Goal: Task Accomplishment & Management: Complete application form

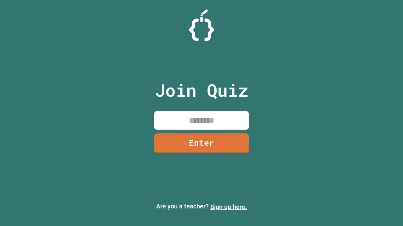
click at [228, 207] on link "Sign up here." at bounding box center [228, 207] width 37 height 8
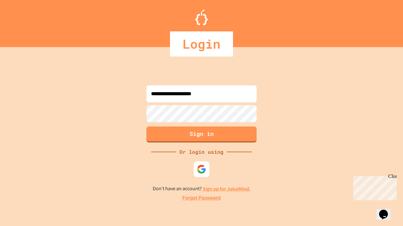
type input "**********"
